Goal: Task Accomplishment & Management: Use online tool/utility

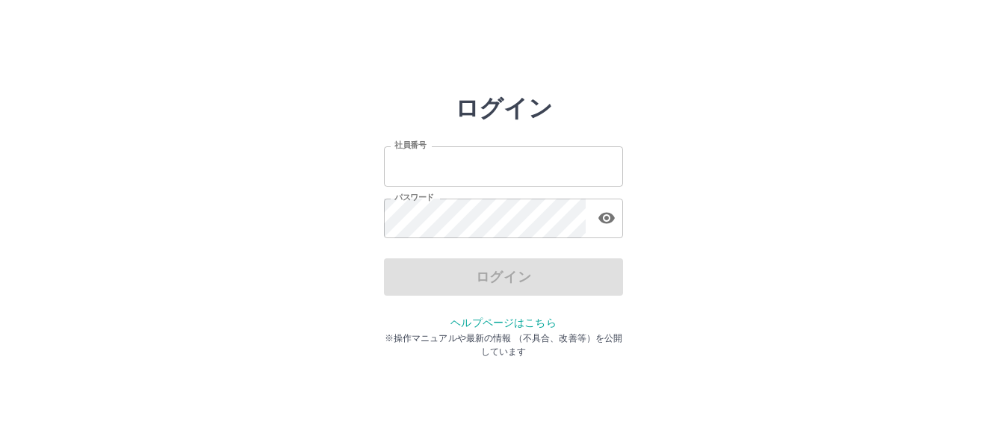
type input "*******"
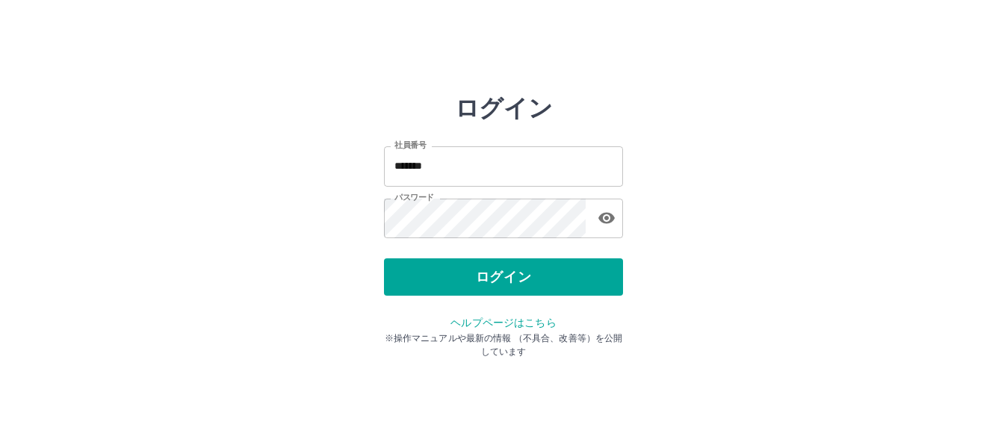
click at [459, 283] on div "ログイン" at bounding box center [503, 276] width 239 height 37
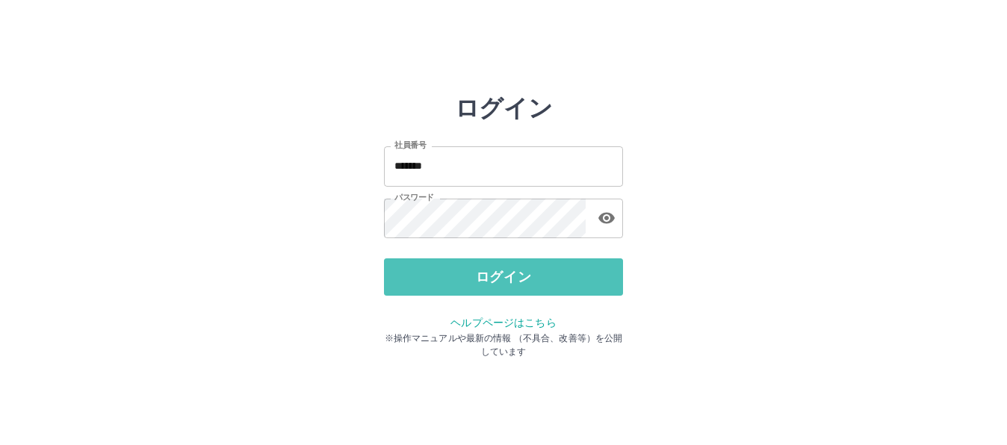
click at [459, 283] on button "ログイン" at bounding box center [503, 276] width 239 height 37
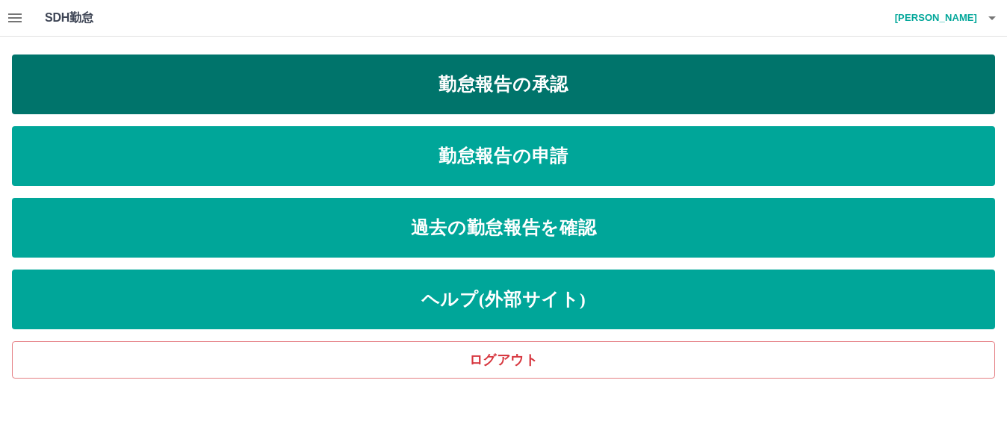
click at [540, 84] on link "勤怠報告の承認" at bounding box center [503, 85] width 983 height 60
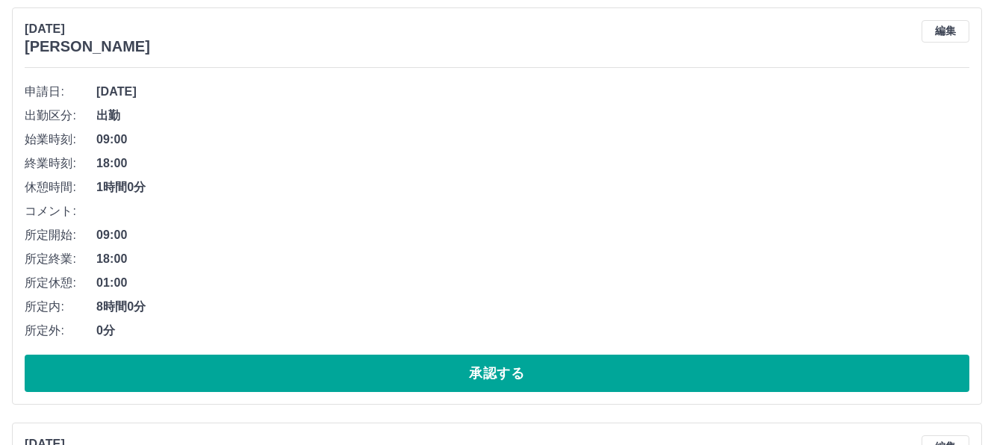
scroll to position [224, 0]
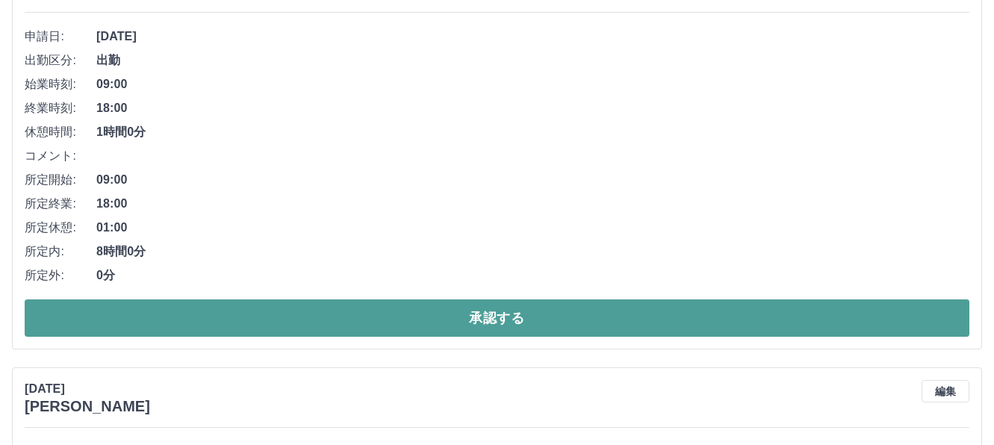
click at [512, 323] on button "承認する" at bounding box center [497, 318] width 945 height 37
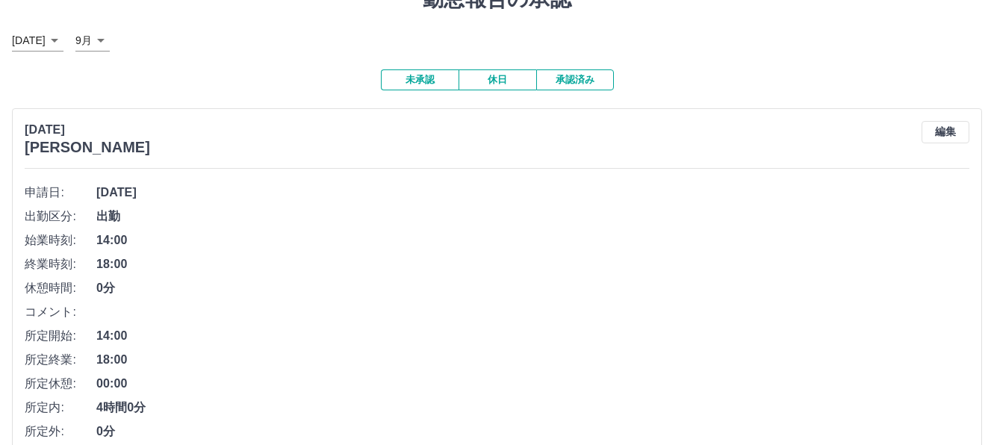
scroll to position [148, 0]
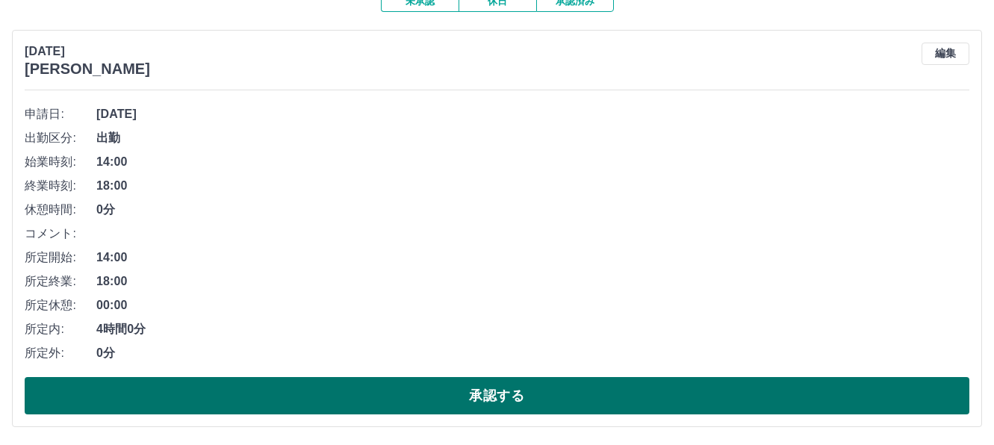
click at [515, 398] on button "承認する" at bounding box center [497, 395] width 945 height 37
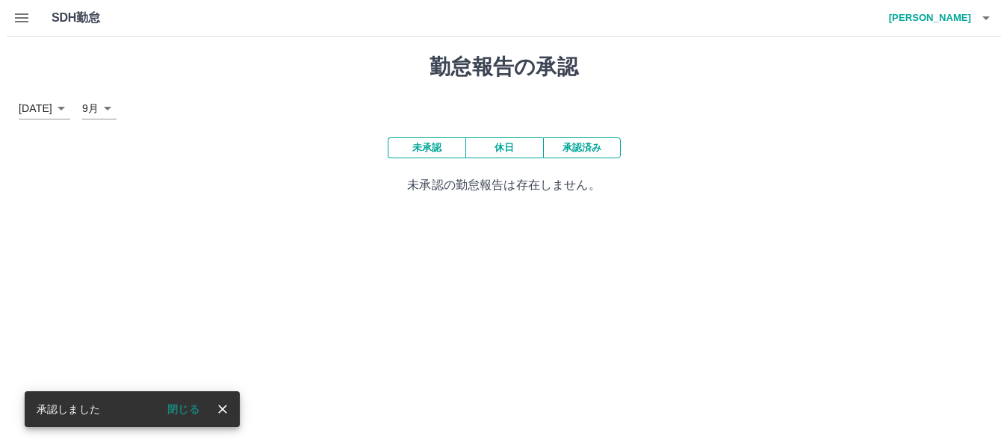
scroll to position [0, 0]
